Goal: Task Accomplishment & Management: Manage account settings

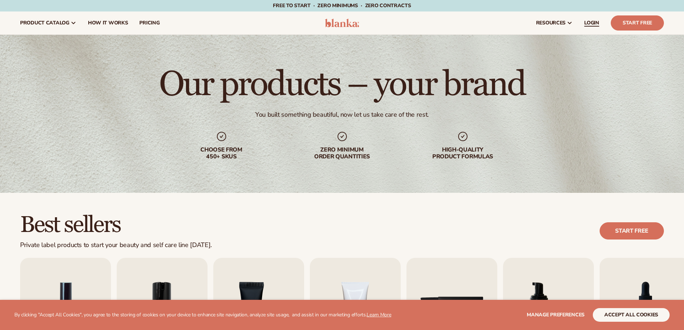
click at [585, 20] on span "LOGIN" at bounding box center [591, 23] width 15 height 6
click at [593, 20] on span "LOGIN" at bounding box center [591, 23] width 15 height 6
click at [588, 20] on span "LOGIN" at bounding box center [591, 23] width 15 height 6
